Goal: Check status: Check status

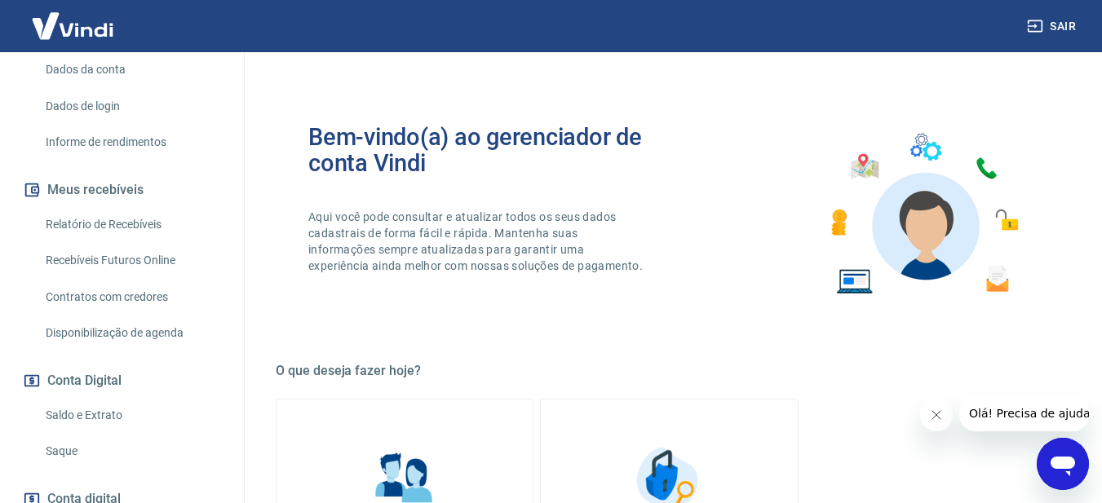
scroll to position [238, 0]
click at [82, 410] on link "Saldo e Extrato" at bounding box center [131, 413] width 185 height 33
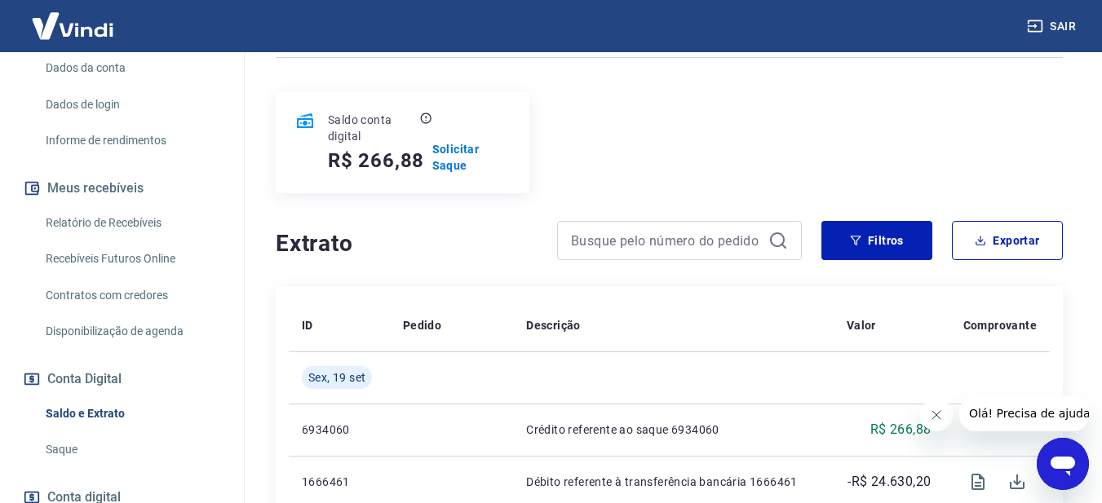
scroll to position [58, 0]
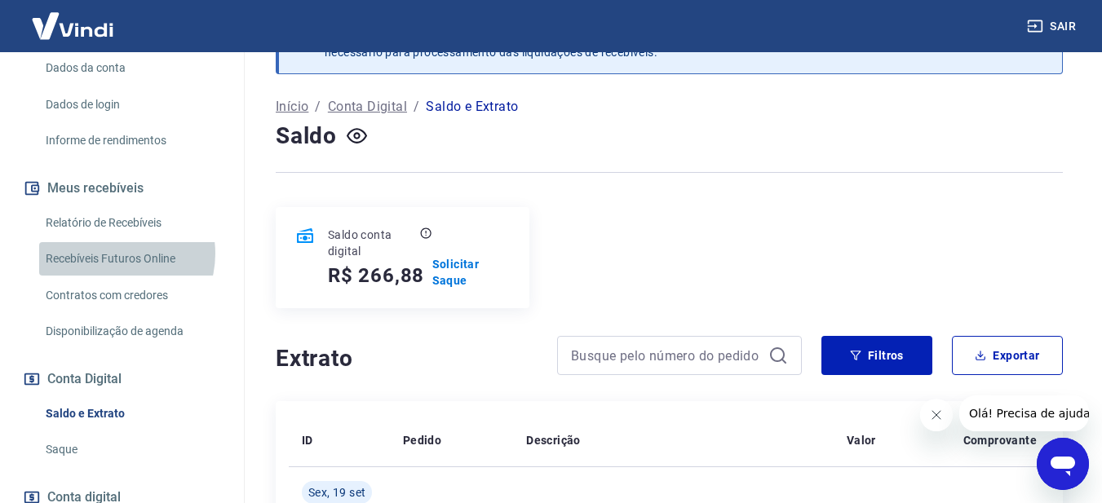
click at [113, 254] on link "Recebíveis Futuros Online" at bounding box center [131, 258] width 185 height 33
